Goal: Obtain resource: Download file/media

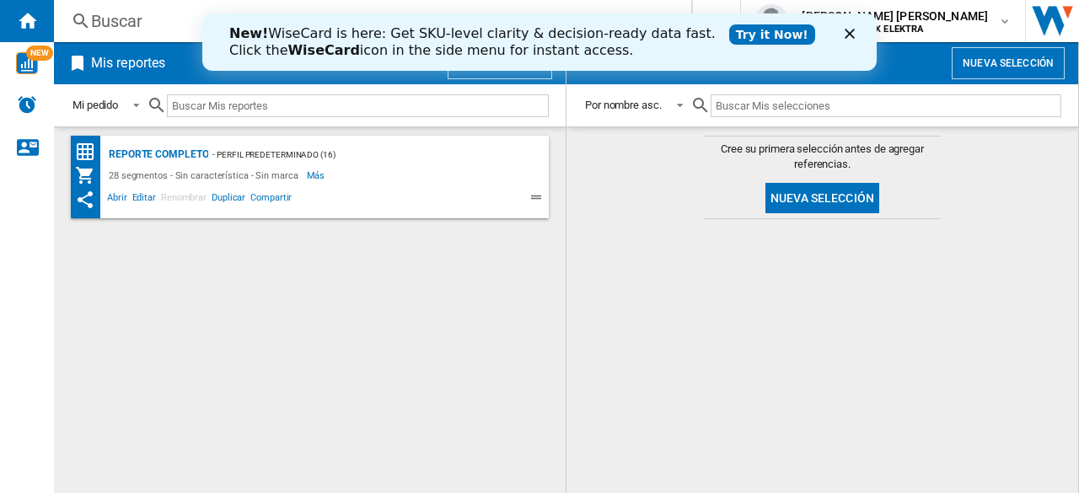
click at [850, 28] on div "New! WiseCard is here: Get SKU-level clarity & decision-ready data fast. Click …" at bounding box center [539, 42] width 674 height 44
click at [848, 35] on polygon "Cerrar" at bounding box center [849, 34] width 10 height 10
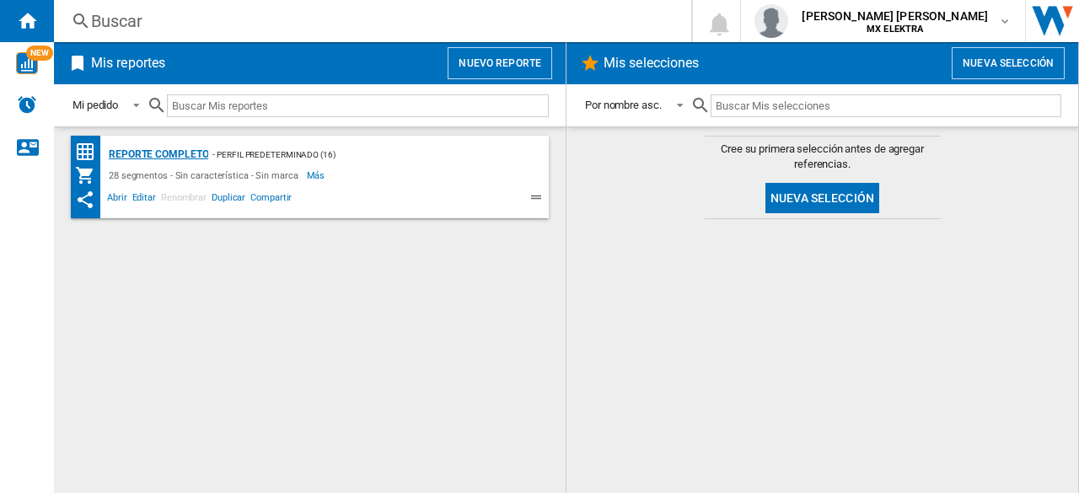
click at [175, 153] on div "Reporte completo" at bounding box center [157, 154] width 104 height 21
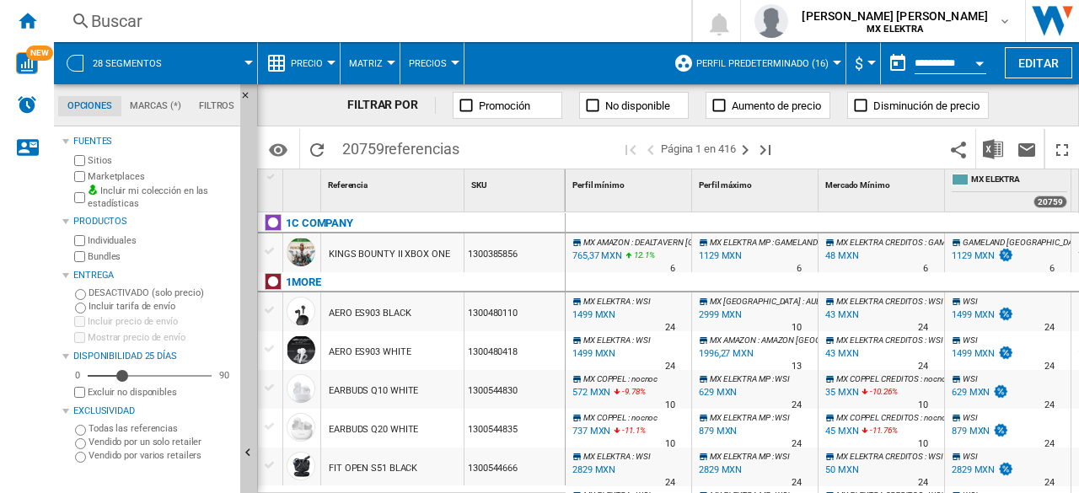
click at [935, 60] on input "**********" at bounding box center [950, 65] width 72 height 15
click at [972, 65] on button "Open calendar" at bounding box center [979, 61] width 30 height 30
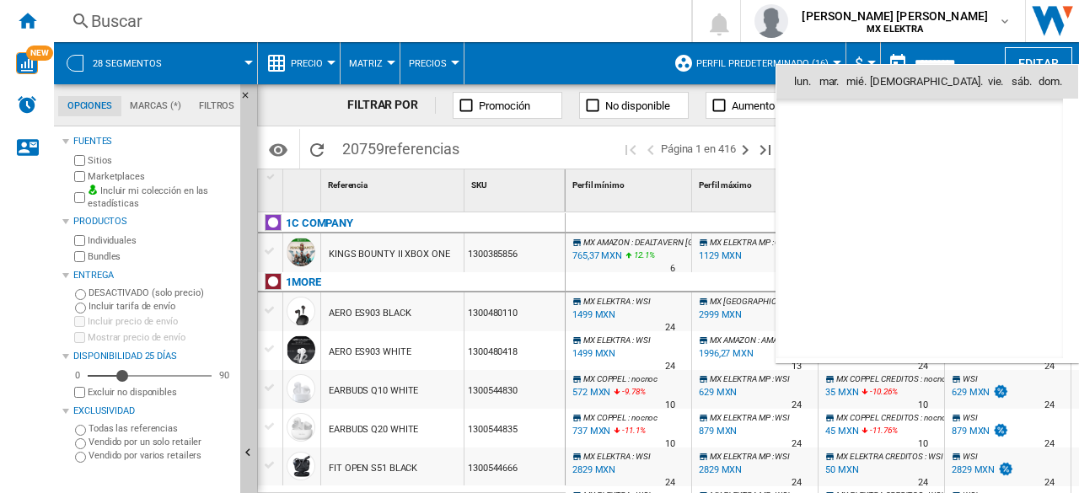
scroll to position [8040, 0]
click at [802, 194] on span "6" at bounding box center [808, 192] width 34 height 34
type input "**********"
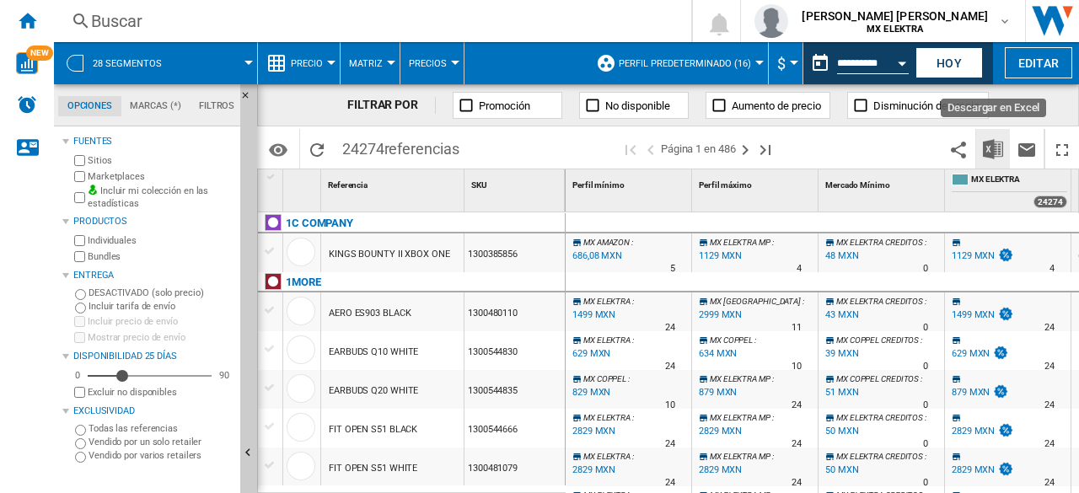
click at [993, 154] on img "Descargar en Excel" at bounding box center [993, 149] width 20 height 20
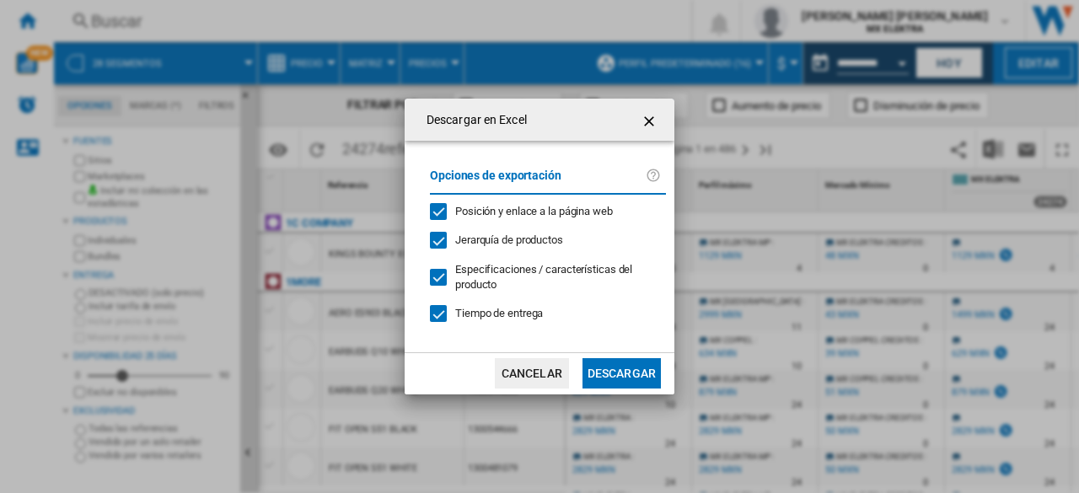
click at [628, 373] on button "Descargar" at bounding box center [621, 373] width 78 height 30
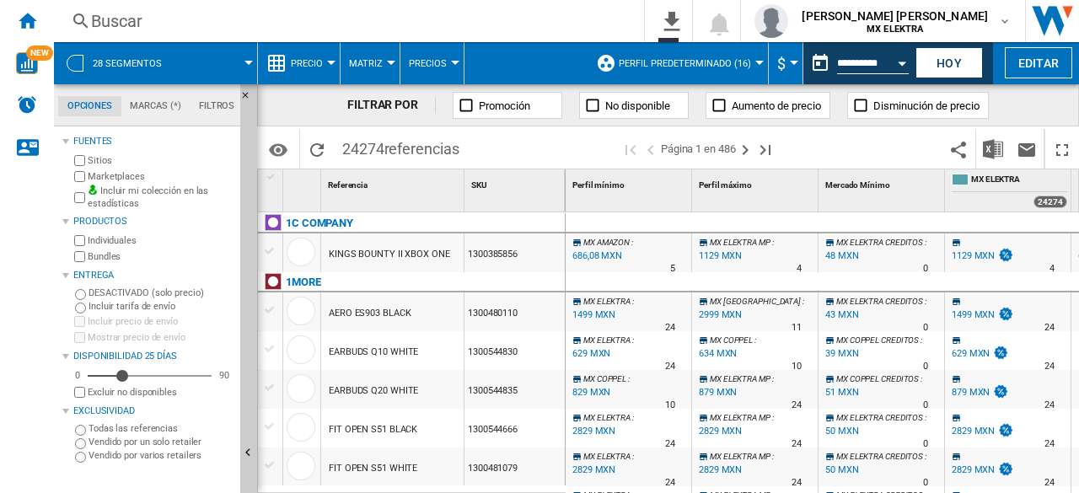
click at [1046, 95] on div "FILTRAR POR Promoción No disponible Aumento de precio Disminución de precio" at bounding box center [668, 105] width 822 height 42
drag, startPoint x: 1047, startPoint y: 1, endPoint x: 596, endPoint y: 6, distance: 450.9
click at [596, 6] on div "Buscar [GEOGRAPHIC_DATA] 0 Sin resultados [PERSON_NAME] [PERSON_NAME] MX ELEKTRA" at bounding box center [566, 21] width 1025 height 42
click at [692, 28] on button "0\a descarga" at bounding box center [668, 21] width 47 height 42
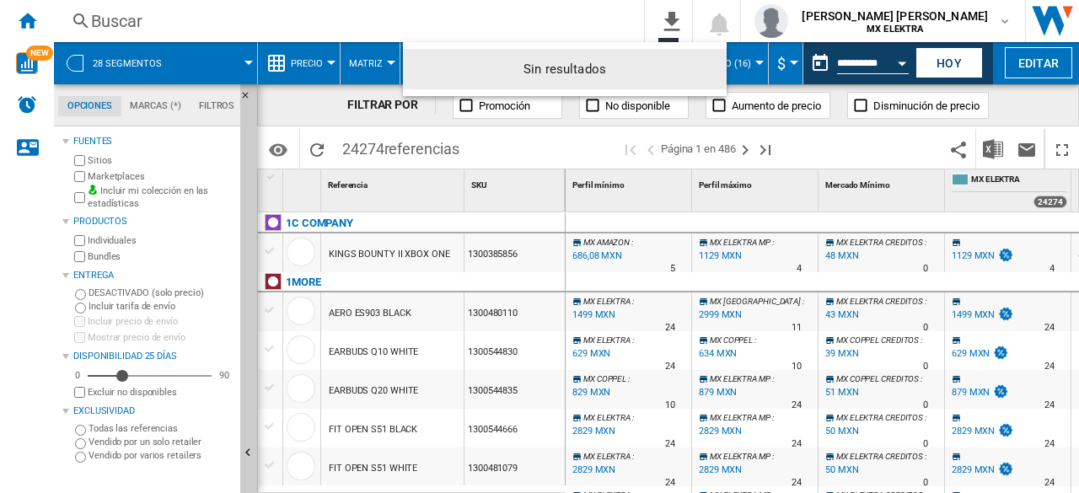
click at [623, 23] on md-backdrop at bounding box center [539, 246] width 1079 height 493
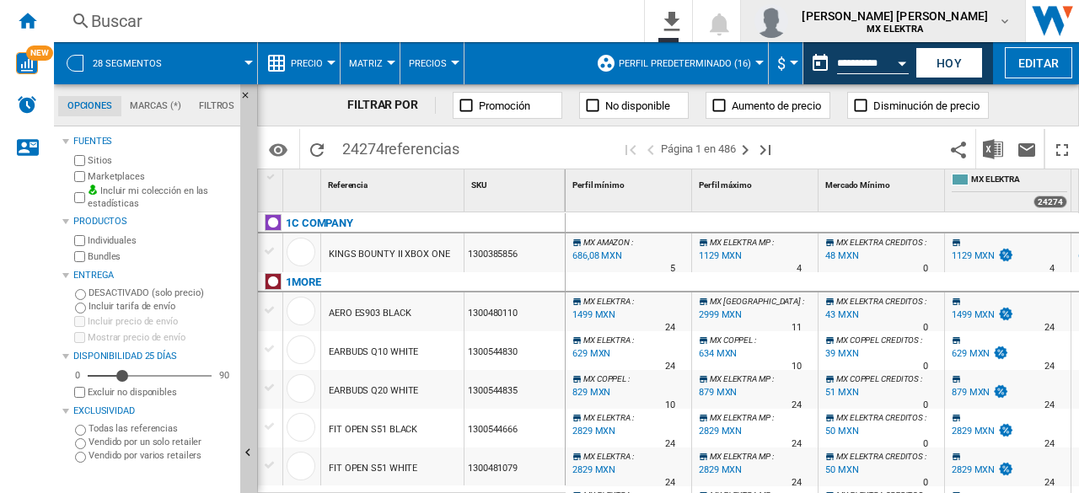
click at [960, 24] on span "MX ELEKTRA" at bounding box center [894, 29] width 186 height 10
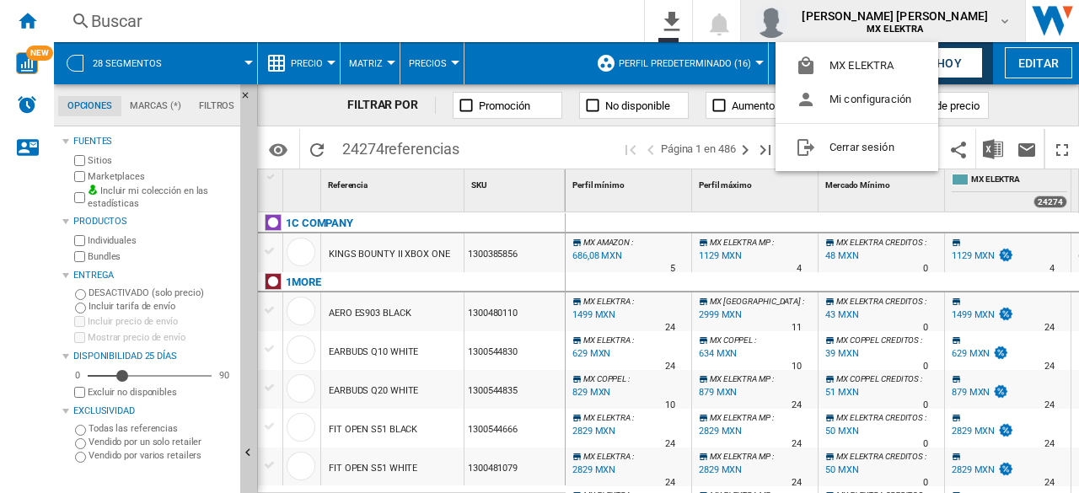
click at [612, 21] on md-backdrop at bounding box center [539, 246] width 1079 height 493
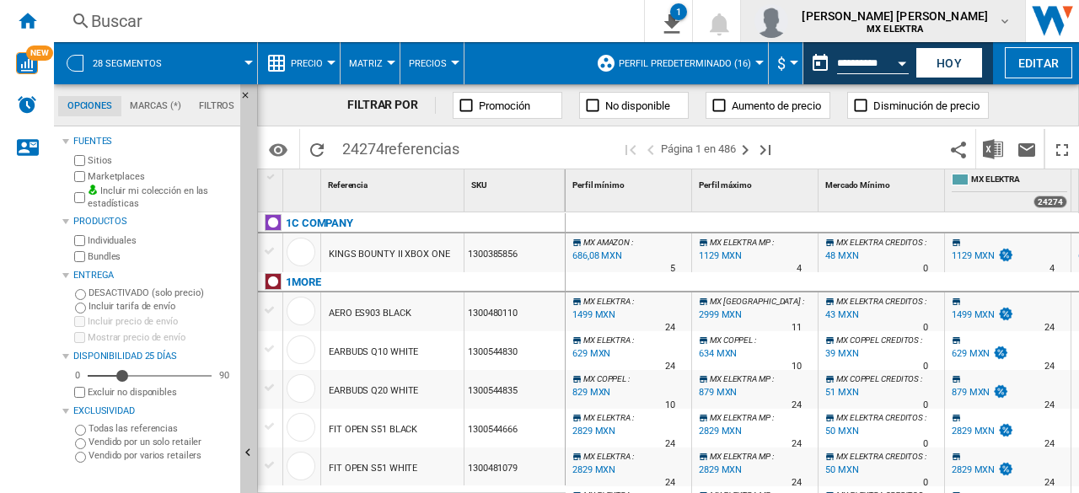
click at [1021, 16] on button "[PERSON_NAME] [PERSON_NAME] MX ELEKTRA" at bounding box center [883, 21] width 284 height 42
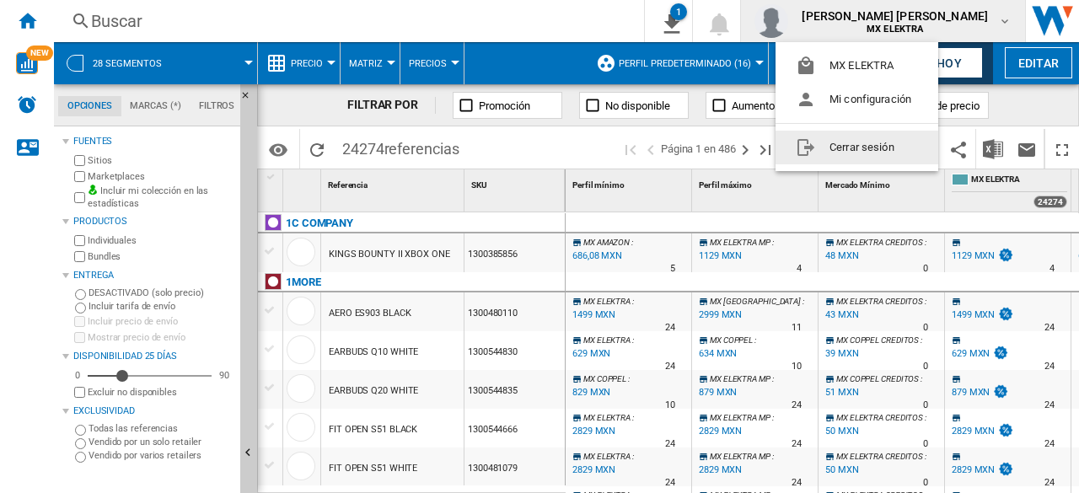
click at [512, 62] on md-backdrop at bounding box center [539, 246] width 1079 height 493
